Goal: Navigation & Orientation: Find specific page/section

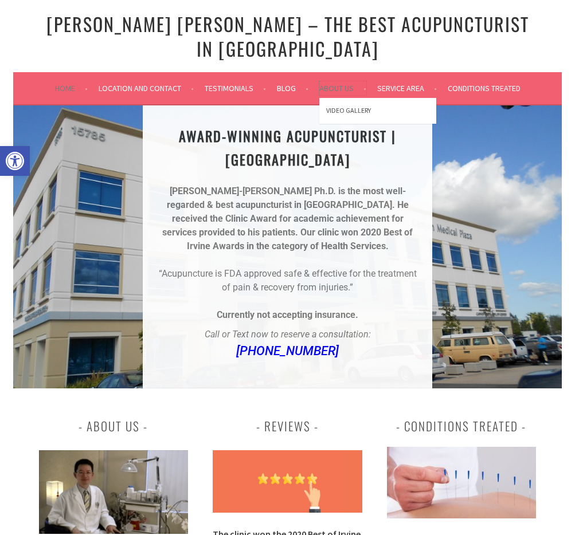
click at [333, 81] on link "About Us" at bounding box center [342, 88] width 47 height 14
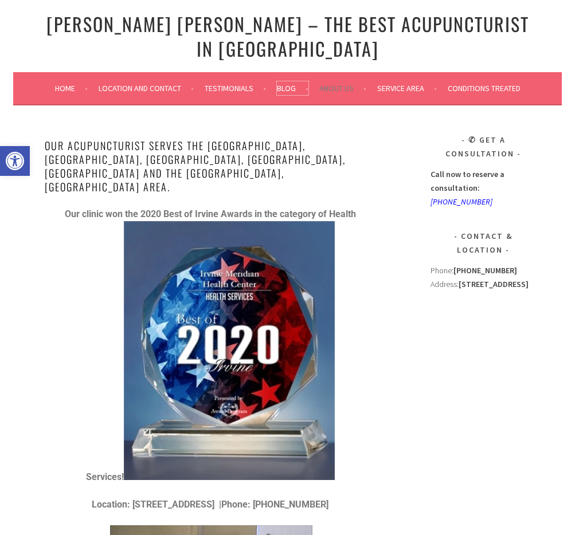
click at [284, 81] on link "Blog" at bounding box center [293, 88] width 32 height 14
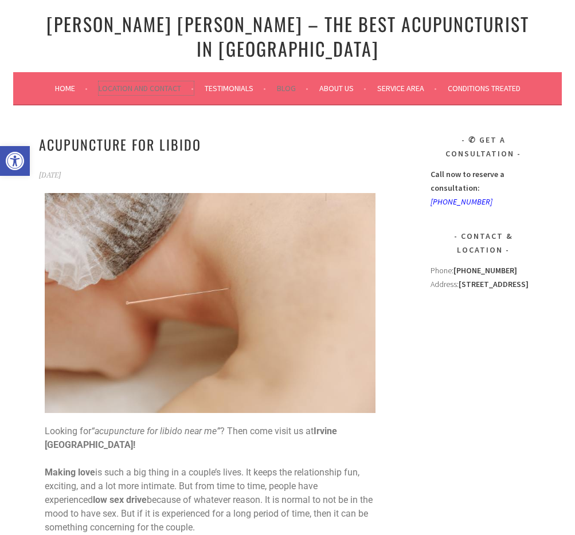
click at [146, 81] on link "Location and Contact" at bounding box center [146, 88] width 95 height 14
